Goal: Information Seeking & Learning: Learn about a topic

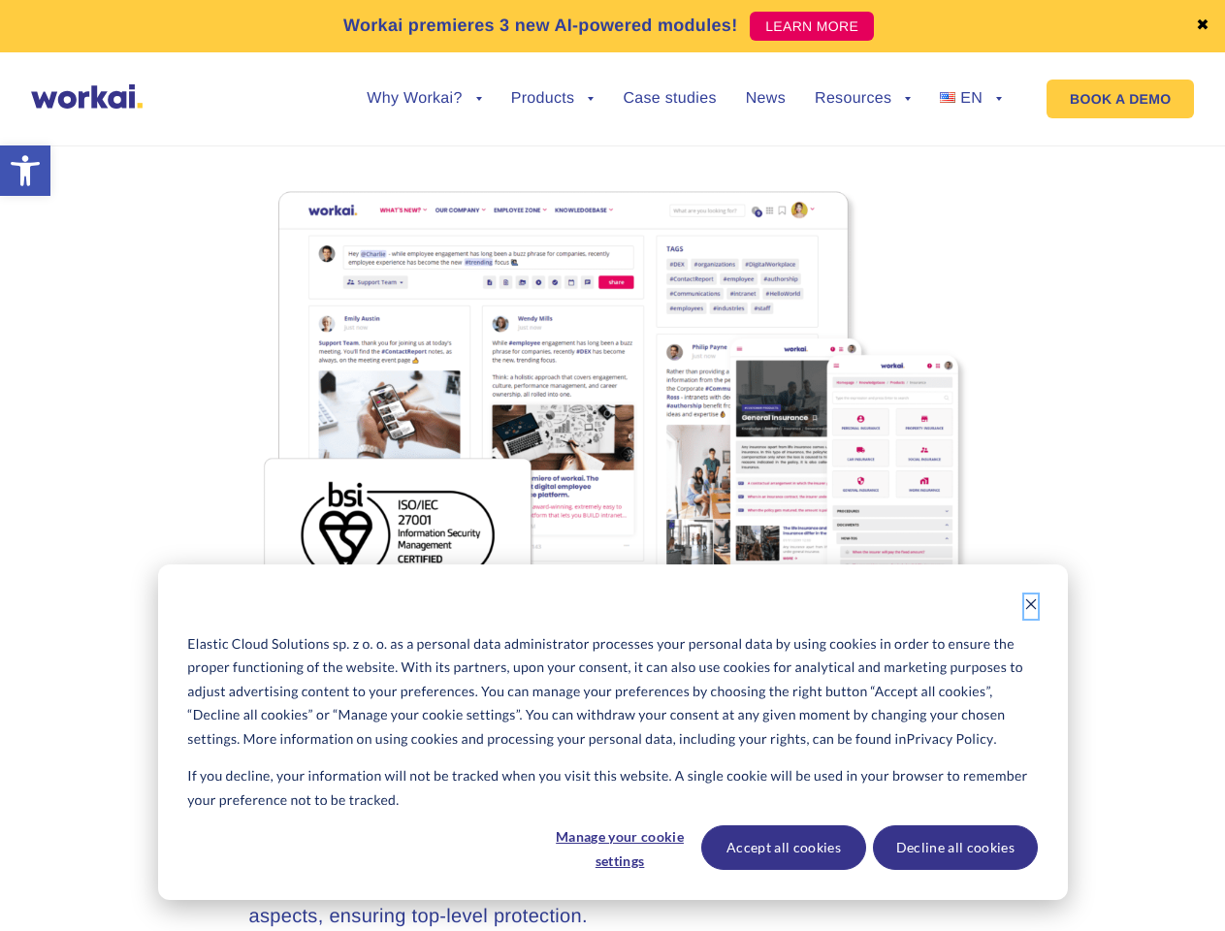
click at [1031, 606] on icon "Dismiss cookie banner" at bounding box center [1032, 605] width 14 height 14
click at [619, 848] on p "At [GEOGRAPHIC_DATA], we prioritize security and privacy for our diverse indust…" at bounding box center [613, 887] width 728 height 87
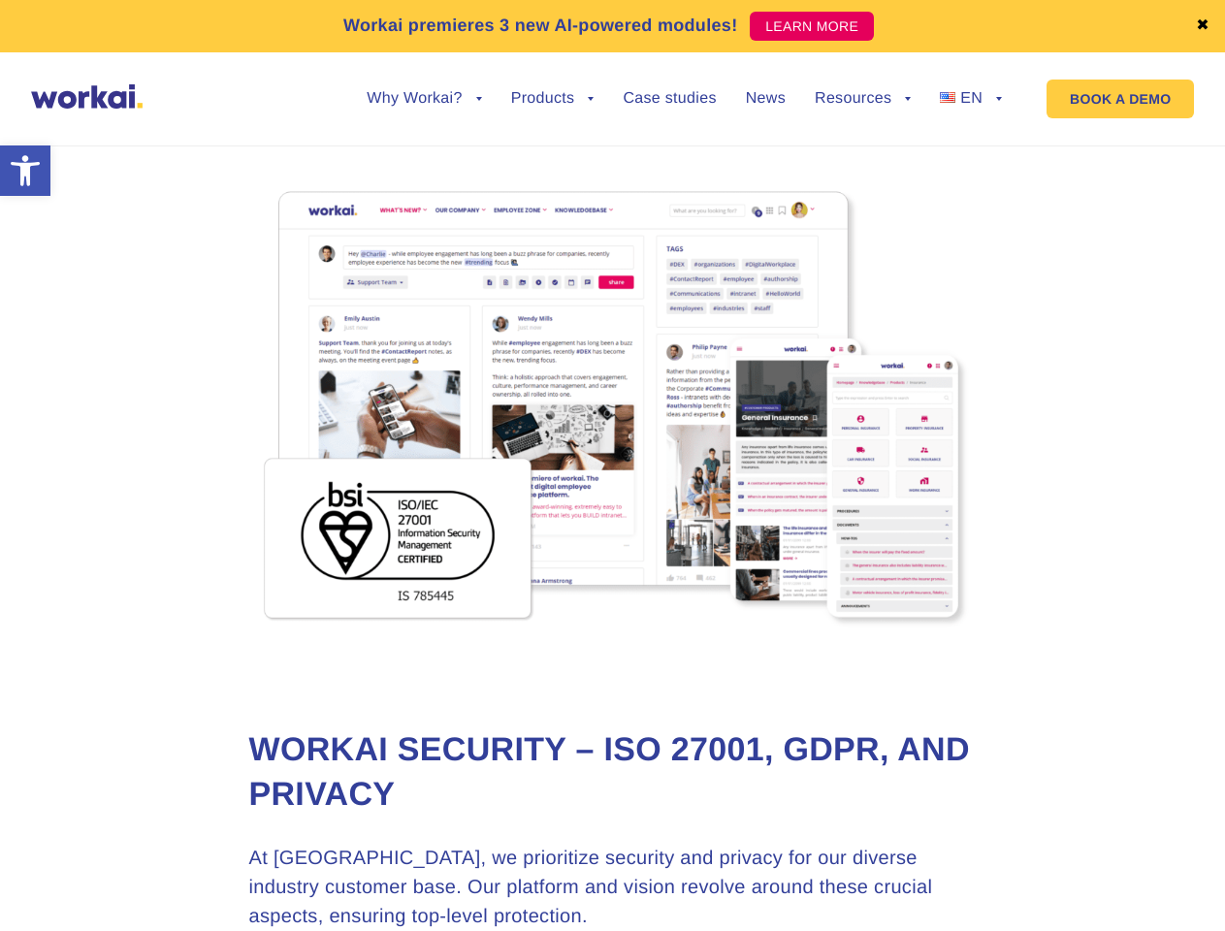
click at [783, 848] on p "At [GEOGRAPHIC_DATA], we prioritize security and privacy for our diverse indust…" at bounding box center [613, 887] width 728 height 87
click at [955, 848] on p "At [GEOGRAPHIC_DATA], we prioritize security and privacy for our diverse indust…" at bounding box center [613, 887] width 728 height 87
click at [1203, 26] on link "✖" at bounding box center [1203, 26] width 14 height 16
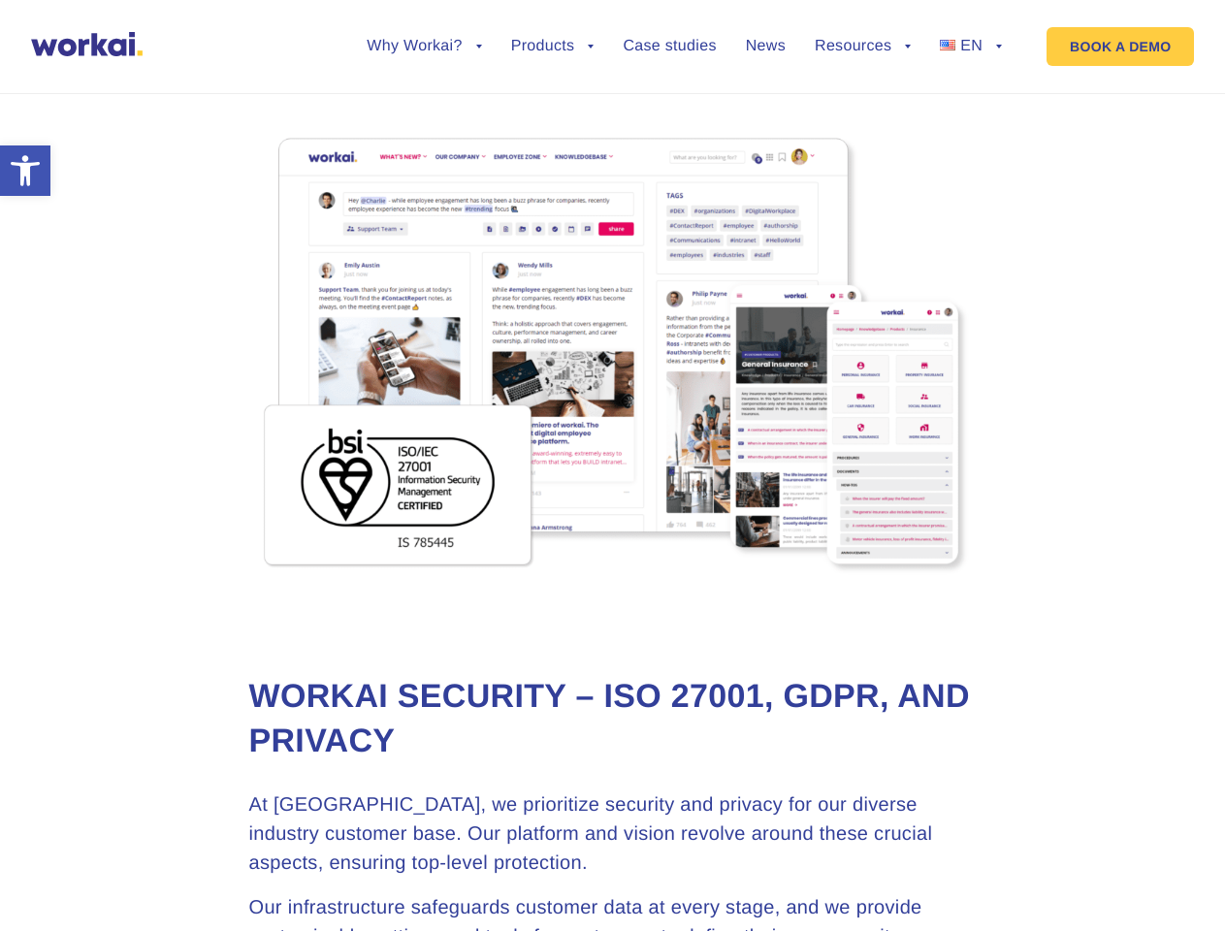
click at [424, 114] on div at bounding box center [613, 101] width 728 height 66
click at [424, 99] on div at bounding box center [613, 101] width 728 height 66
click at [553, 114] on div at bounding box center [613, 101] width 728 height 66
click at [863, 114] on div at bounding box center [613, 101] width 728 height 66
click at [863, 99] on div at bounding box center [613, 101] width 728 height 66
